Goal: Information Seeking & Learning: Learn about a topic

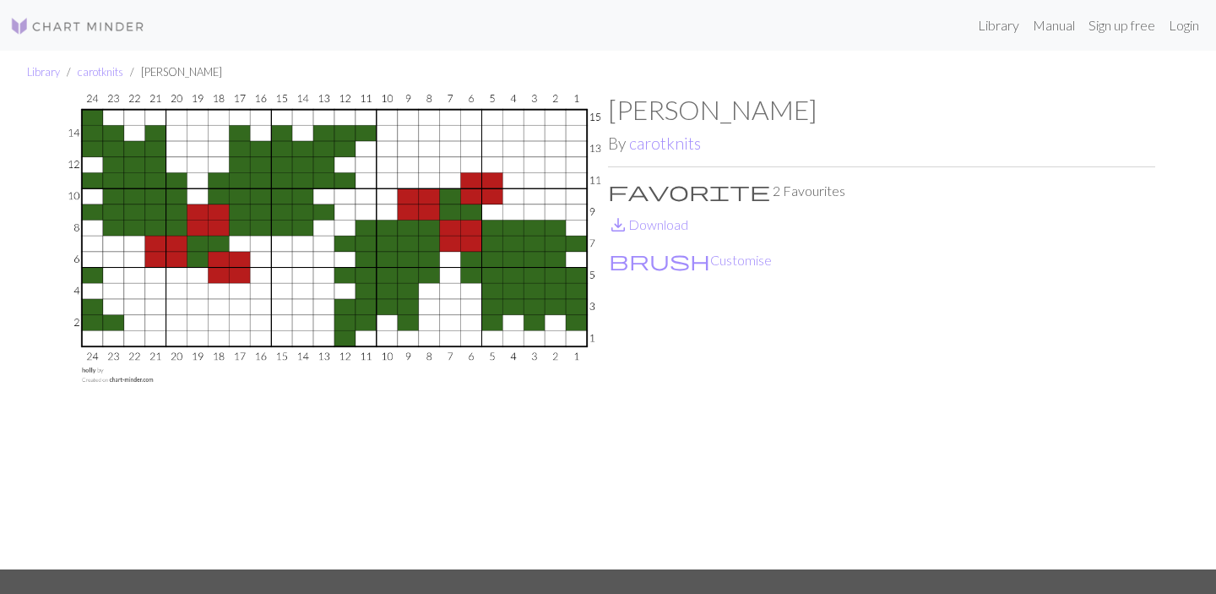
click at [73, 34] on img at bounding box center [77, 26] width 135 height 20
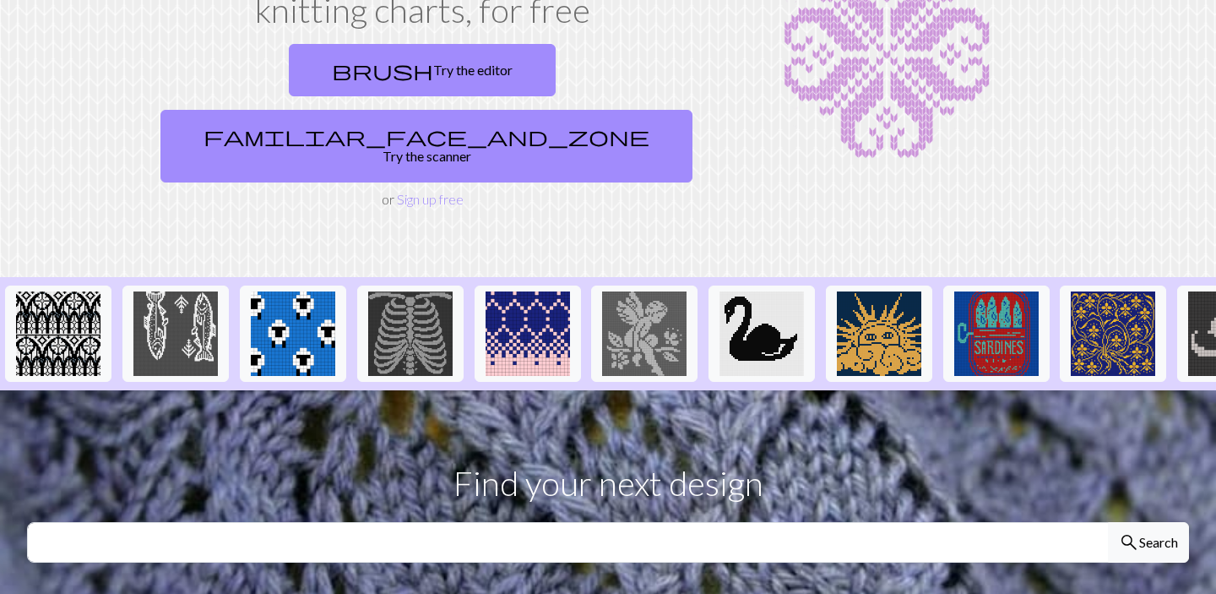
scroll to position [171, 0]
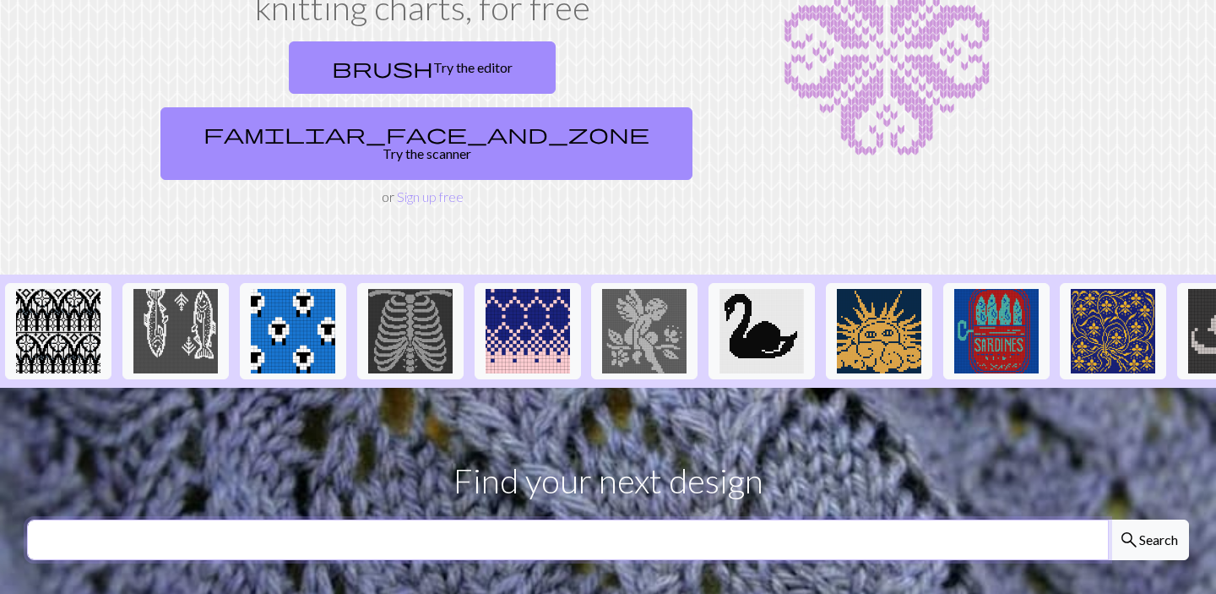
click at [652, 519] on input "text" at bounding box center [568, 539] width 1082 height 41
type input "norweigan"
click at [1108, 519] on button "search Search" at bounding box center [1148, 539] width 81 height 41
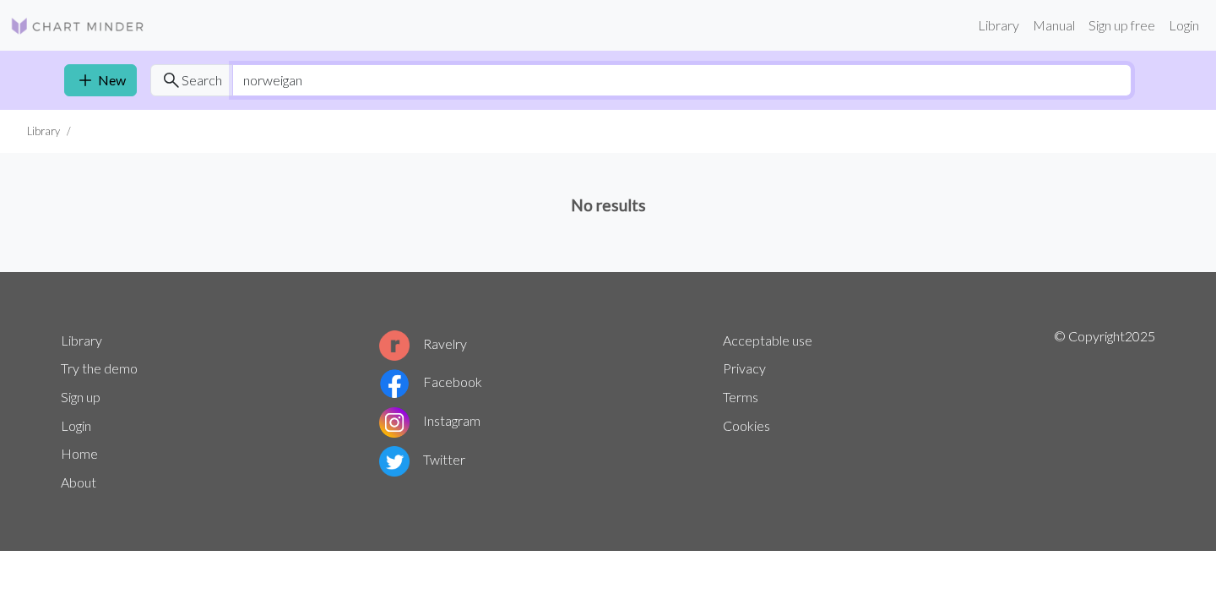
click at [351, 79] on input "norweigan" at bounding box center [681, 80] width 899 height 32
type input "norway"
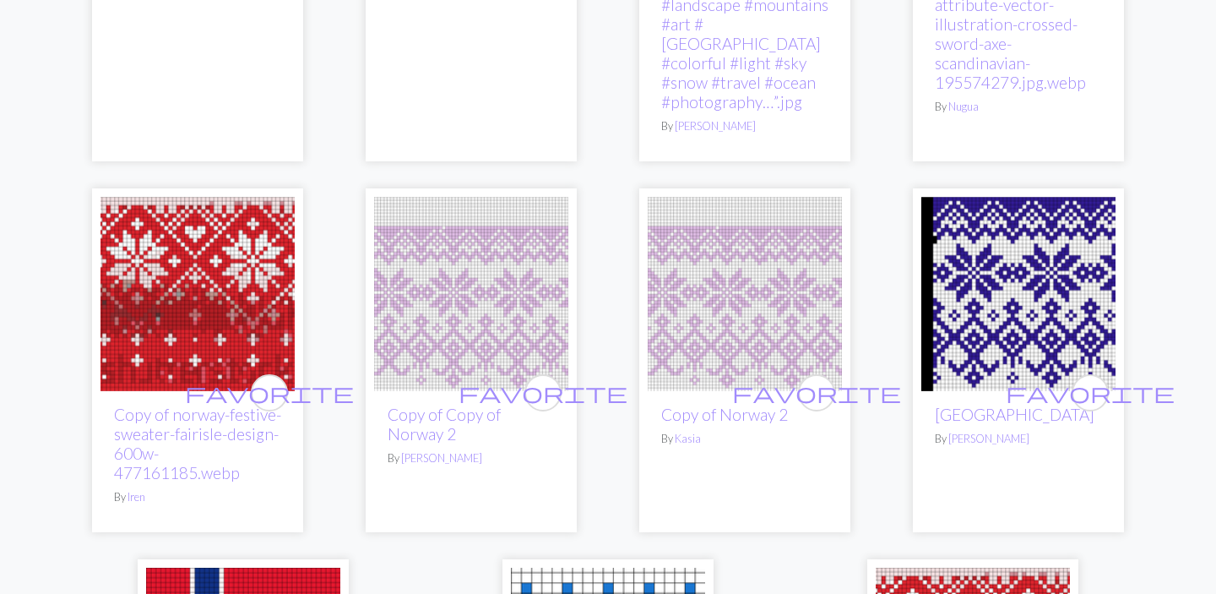
scroll to position [793, 0]
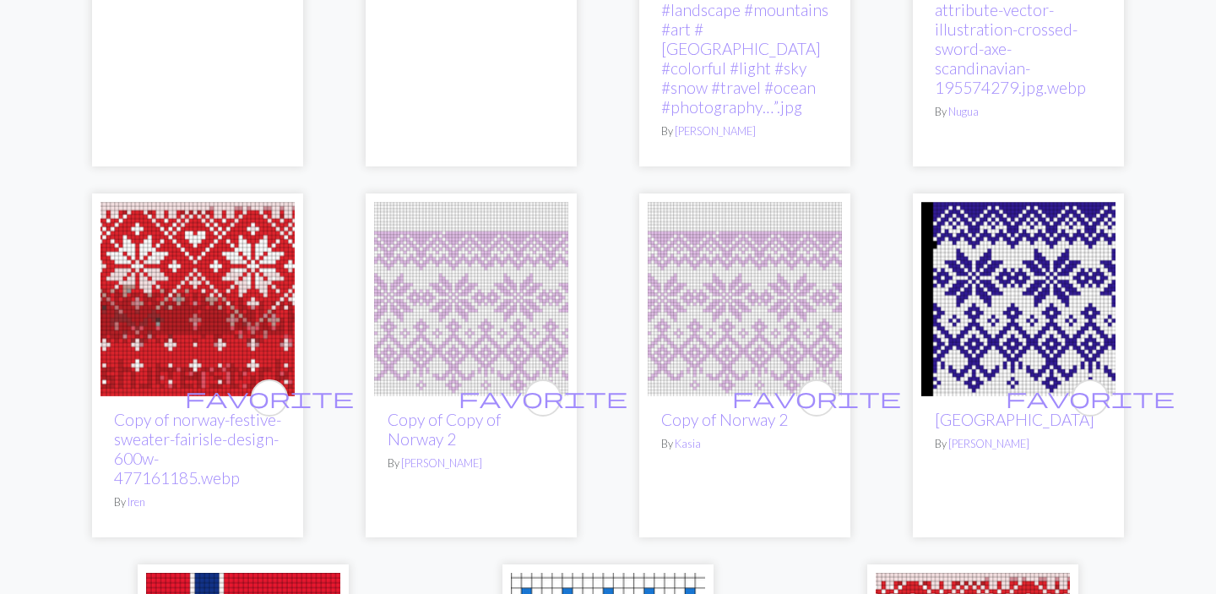
click at [417, 246] on img at bounding box center [471, 299] width 194 height 194
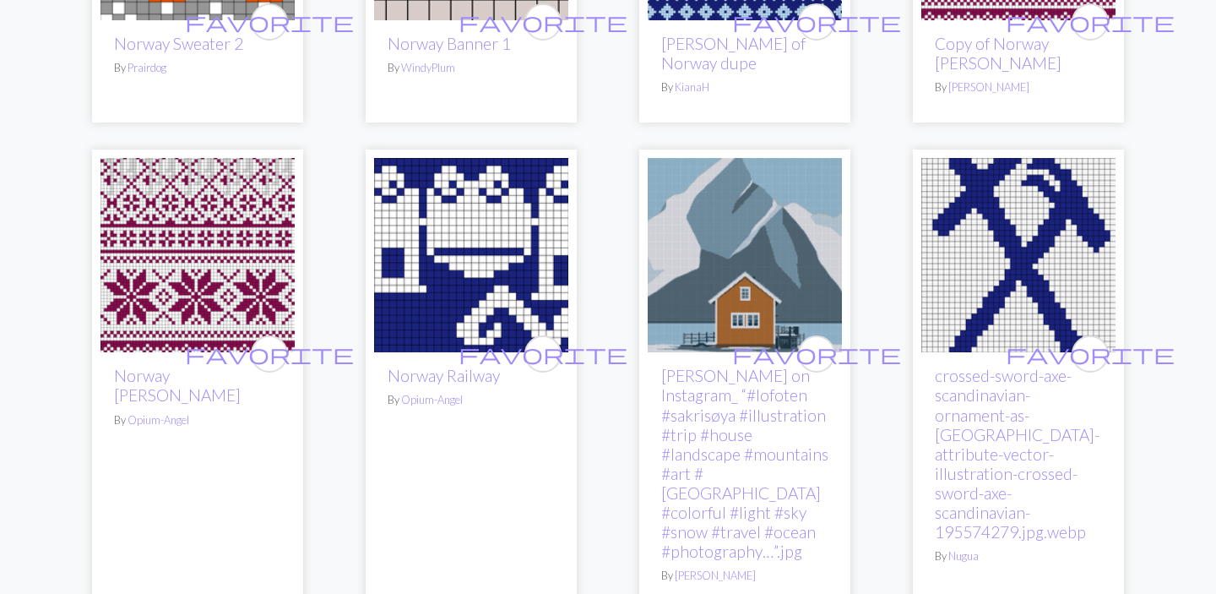
scroll to position [395, 0]
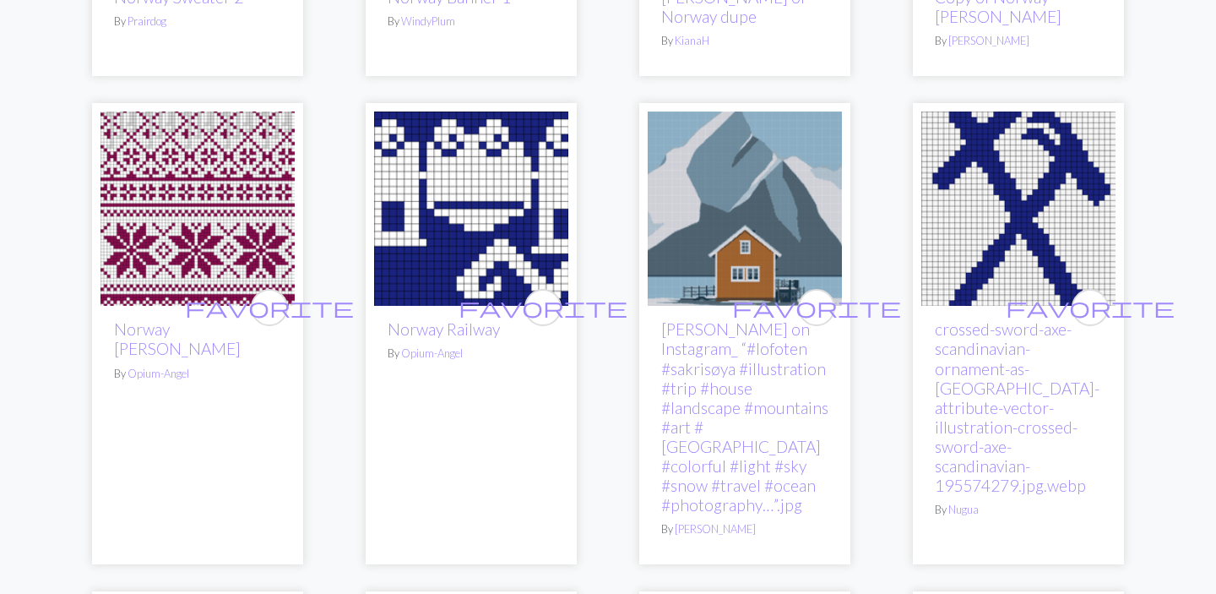
click at [264, 209] on img at bounding box center [198, 208] width 194 height 194
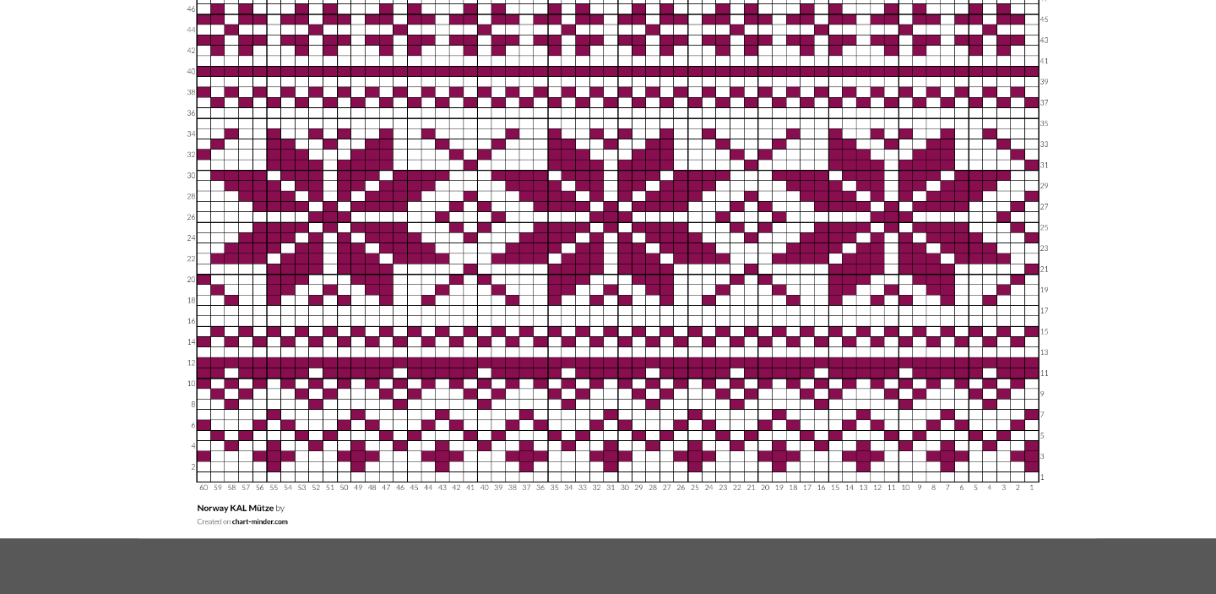
scroll to position [5, 0]
